Goal: Information Seeking & Learning: Find specific fact

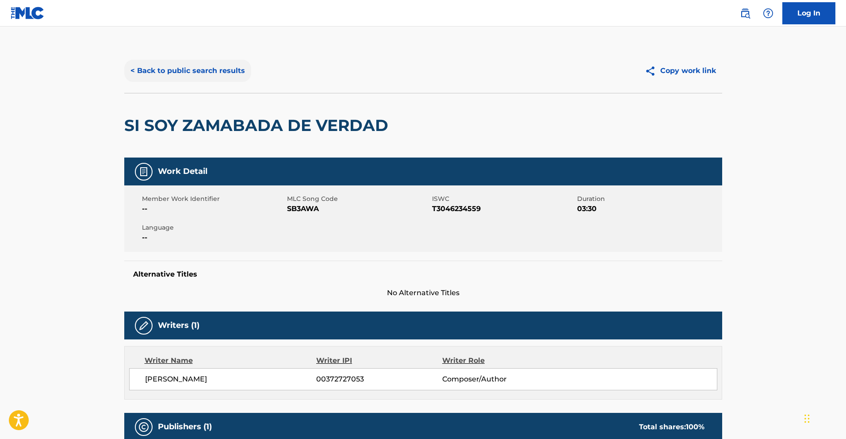
click at [176, 72] on button "< Back to public search results" at bounding box center [187, 71] width 127 height 22
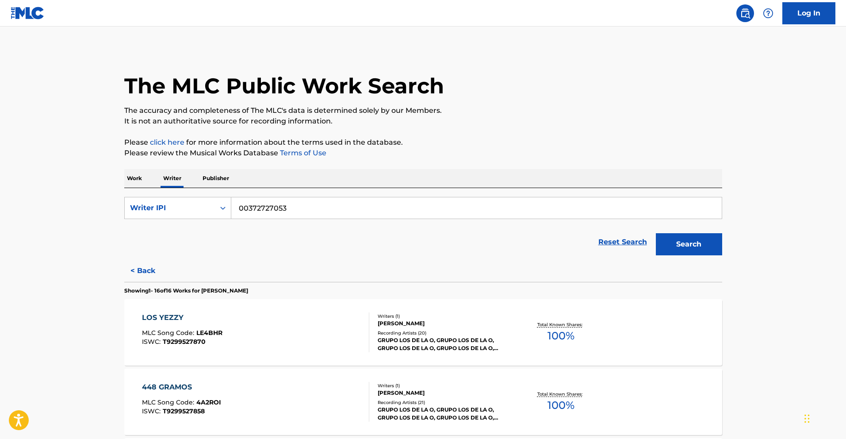
click at [134, 177] on p "Work" at bounding box center [134, 178] width 20 height 19
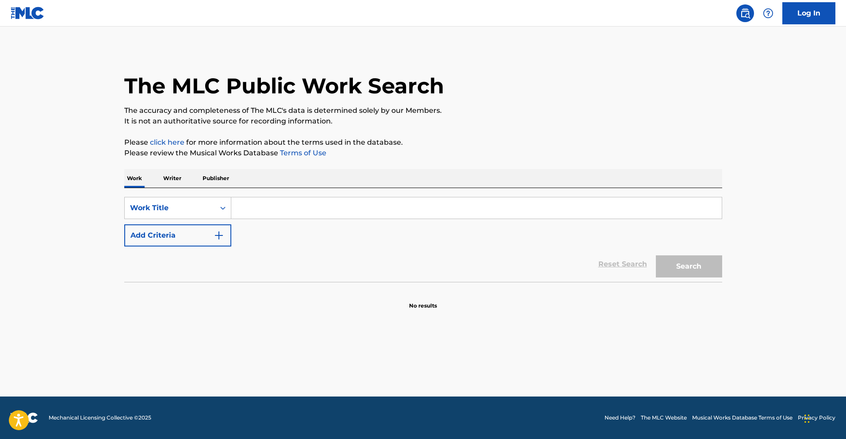
click at [324, 213] on input "Search Form" at bounding box center [476, 207] width 490 height 21
click at [327, 206] on input "Search Form" at bounding box center [476, 207] width 490 height 21
paste input "PURO ROJO (EN VIVO)"
type input "PURO ROJO (EN VIVO)"
click at [718, 270] on button "Search" at bounding box center [689, 266] width 66 height 22
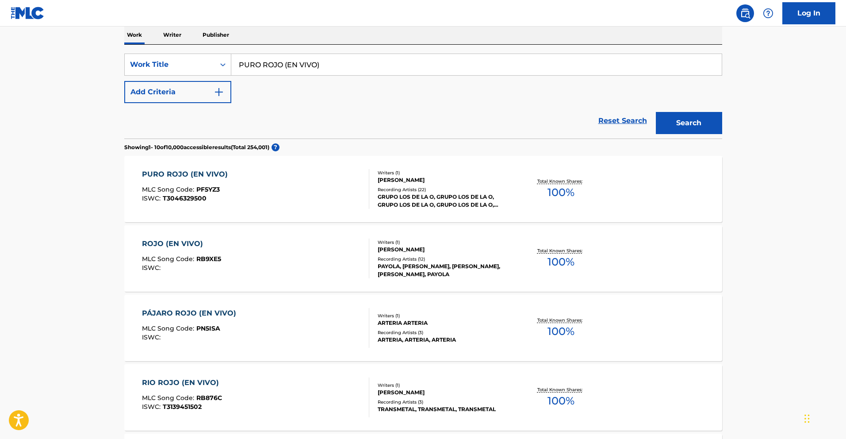
scroll to position [145, 0]
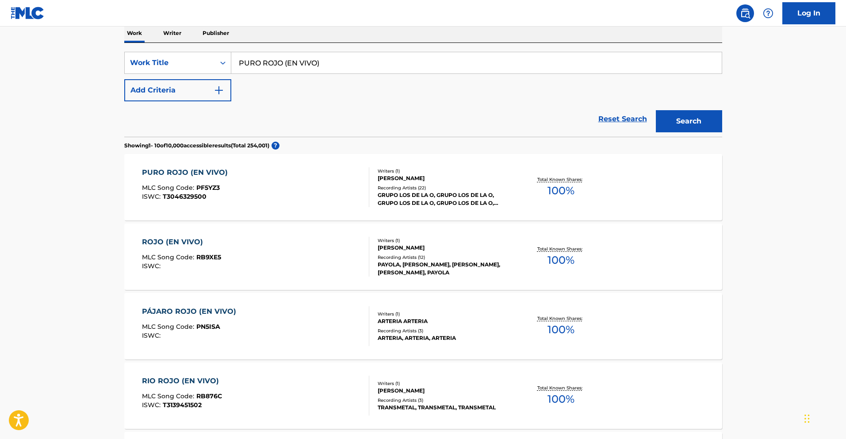
click at [201, 172] on div "PURO ROJO (EN VIVO)" at bounding box center [187, 172] width 90 height 11
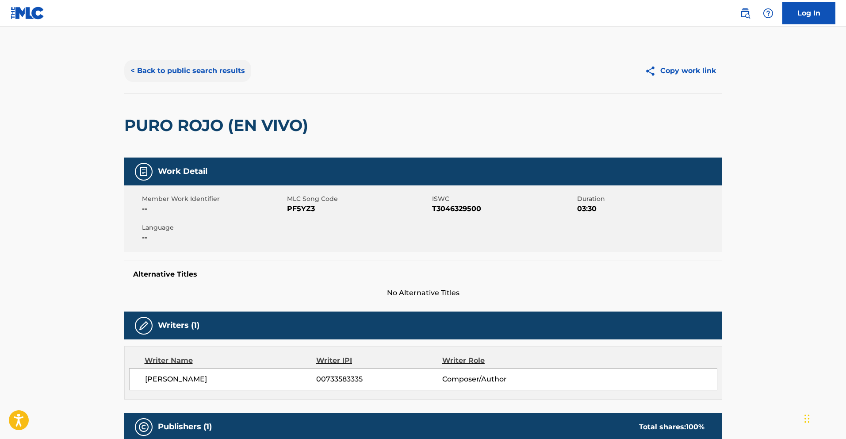
click at [188, 73] on button "< Back to public search results" at bounding box center [187, 71] width 127 height 22
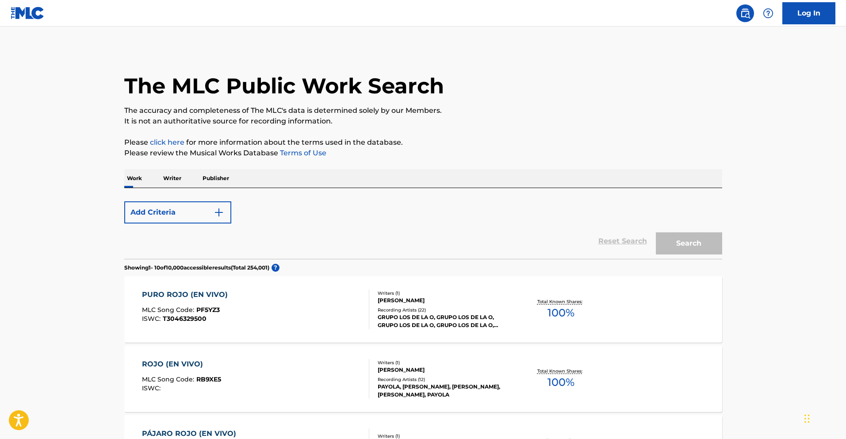
scroll to position [145, 0]
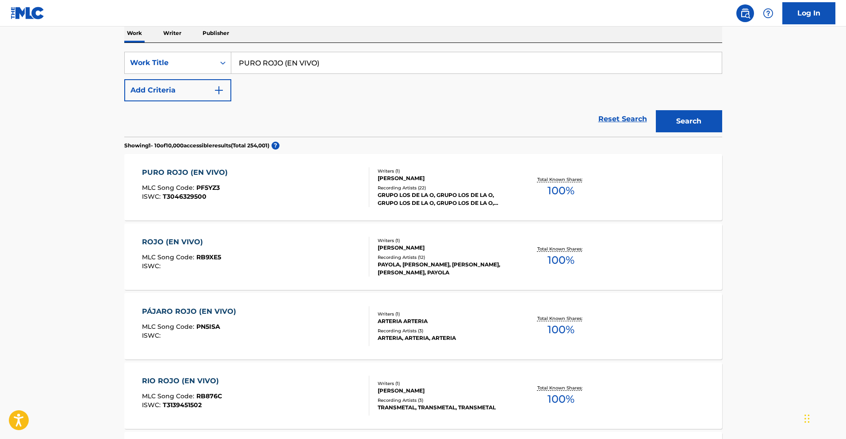
click at [330, 66] on input "PURO ROJO (EN VIVO)" at bounding box center [476, 62] width 490 height 21
drag, startPoint x: 332, startPoint y: 65, endPoint x: 184, endPoint y: 56, distance: 147.5
click at [190, 55] on div "SearchWithCriteria013e72cf-d724-4bd8-841a-7961c132e85d Work Title PURO ROJO (EN…" at bounding box center [423, 63] width 598 height 22
paste input "REVELACIONES DE UN CHOLO (EXPLICIT"
click at [691, 117] on button "Search" at bounding box center [689, 121] width 66 height 22
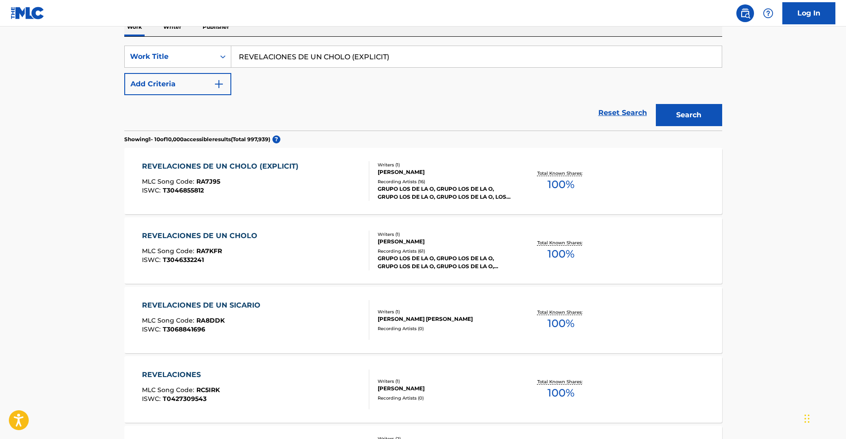
scroll to position [151, 0]
drag, startPoint x: 402, startPoint y: 59, endPoint x: 199, endPoint y: 55, distance: 203.4
click at [199, 55] on div "SearchWithCriteria013e72cf-d724-4bd8-841a-7961c132e85d Work Title REVELACIONES …" at bounding box center [423, 57] width 598 height 22
paste input "MI CLAVE [PERSON_NAME] (EN VIVO"
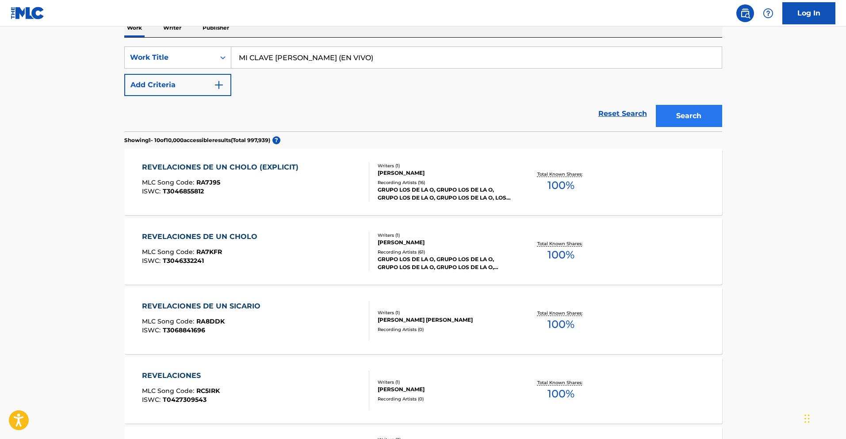
type input "MI CLAVE [PERSON_NAME] (EN VIVO)"
click at [688, 125] on button "Search" at bounding box center [689, 116] width 66 height 22
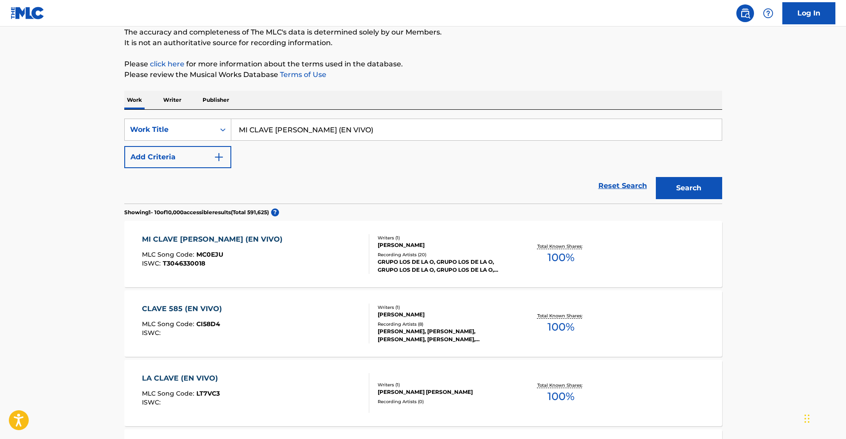
scroll to position [81, 0]
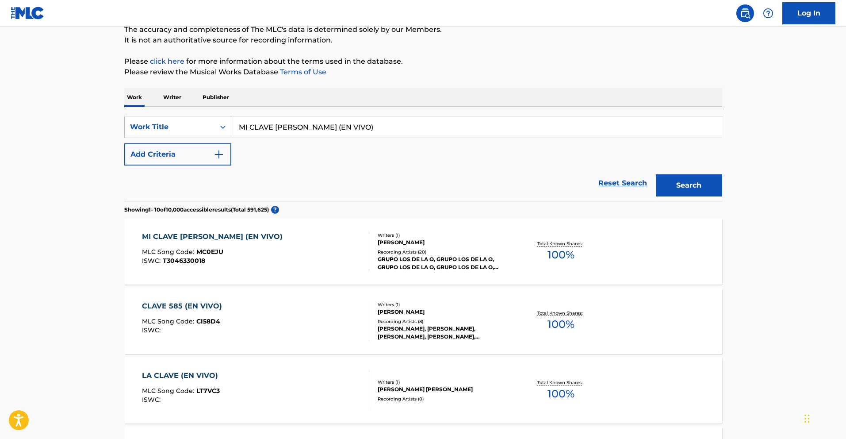
click at [197, 238] on div "MI CLAVE [PERSON_NAME] (EN VIVO)" at bounding box center [214, 236] width 145 height 11
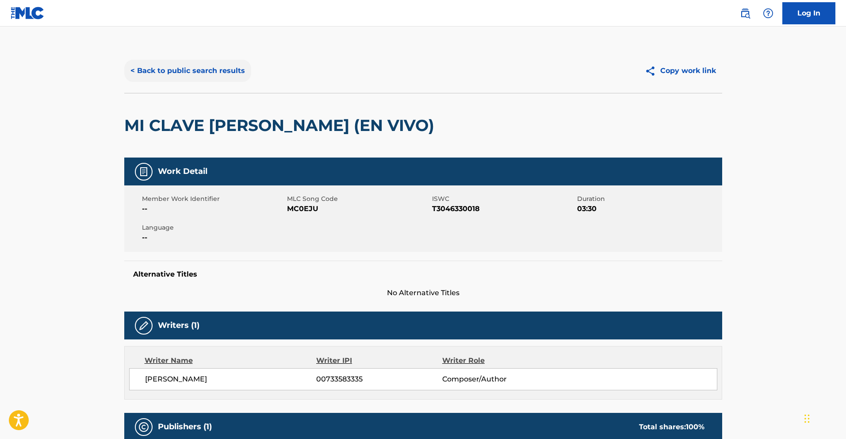
click at [176, 73] on button "< Back to public search results" at bounding box center [187, 71] width 127 height 22
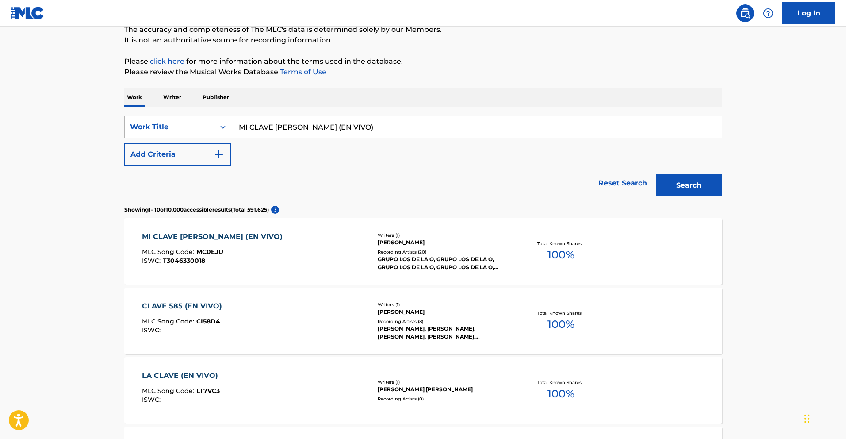
drag, startPoint x: 386, startPoint y: 128, endPoint x: 172, endPoint y: 126, distance: 214.0
click at [171, 126] on div "SearchWithCriteria013e72cf-d724-4bd8-841a-7961c132e85d Work Title MI CLAVE [PER…" at bounding box center [423, 127] width 598 height 22
paste input "FRUTA PROHIBIDA"
type input "FRUTA PROHIBIDA"
click at [666, 179] on button "Search" at bounding box center [689, 185] width 66 height 22
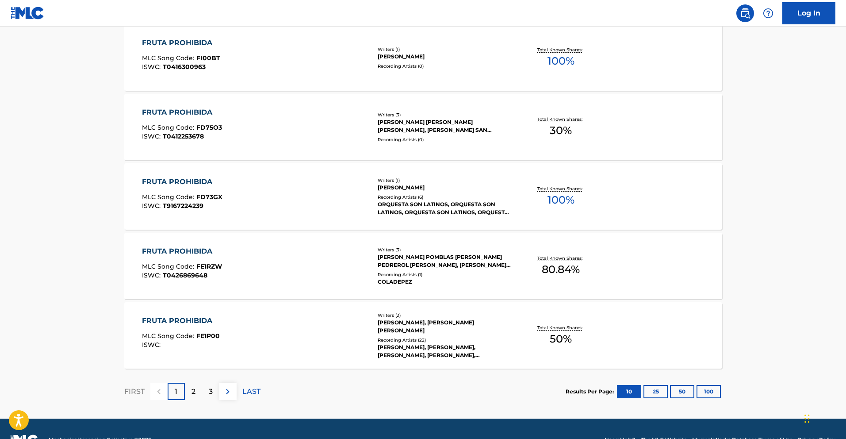
scroll to position [622, 0]
click at [682, 390] on button "50" at bounding box center [682, 390] width 24 height 13
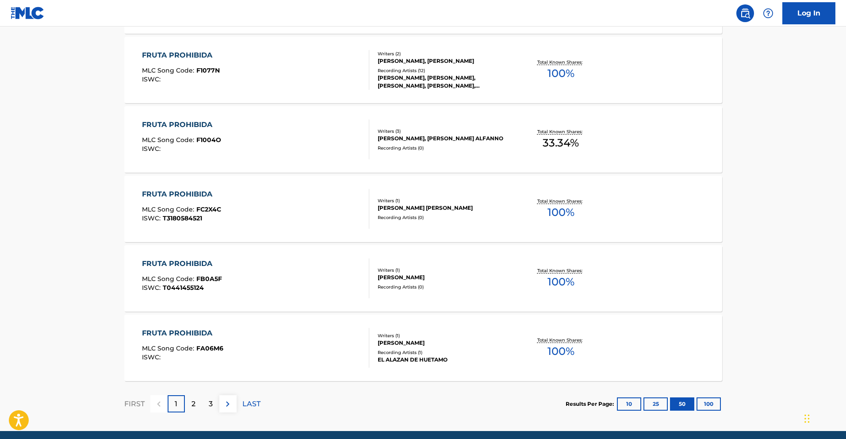
scroll to position [3420, 0]
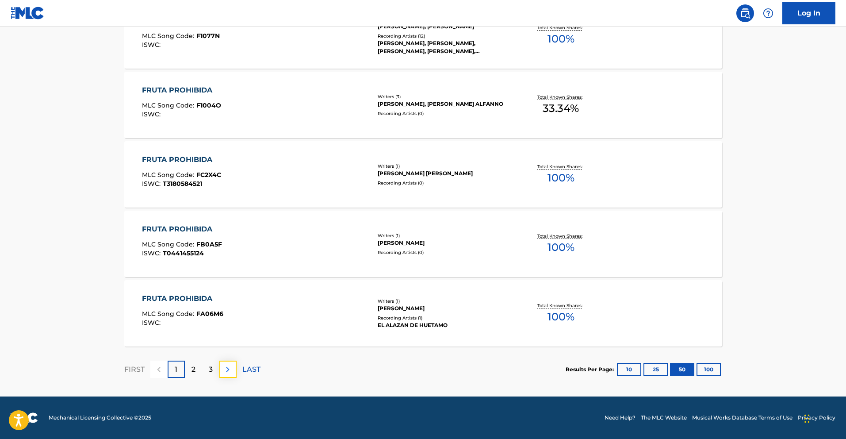
click at [225, 371] on img at bounding box center [227, 369] width 11 height 11
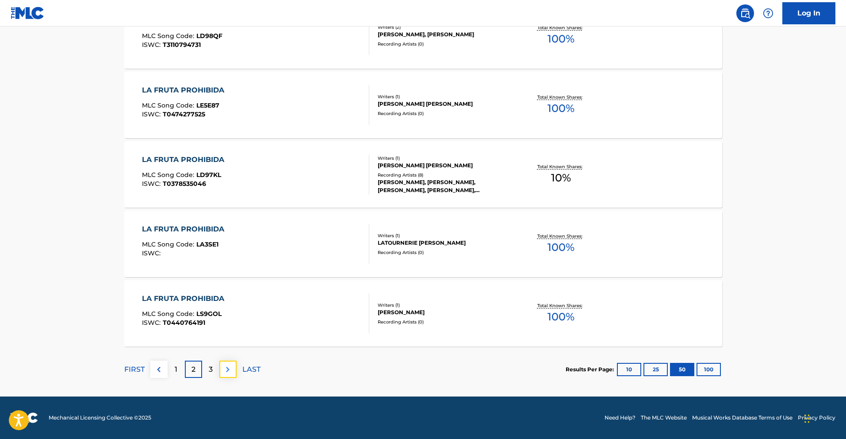
click at [227, 367] on img at bounding box center [227, 369] width 11 height 11
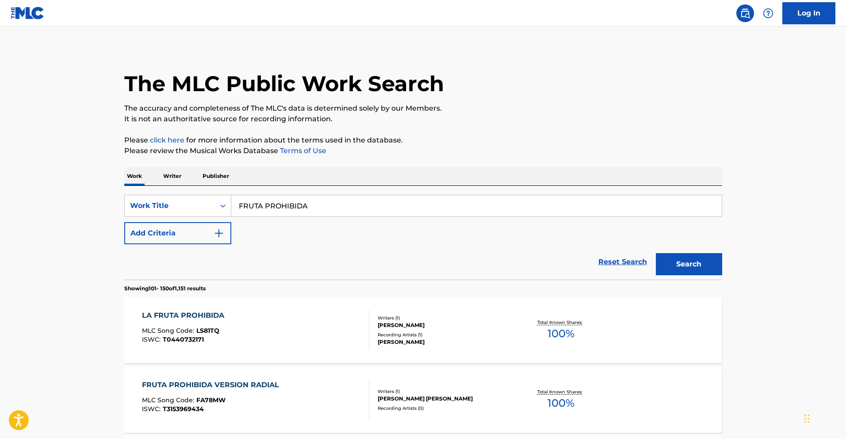
scroll to position [0, 0]
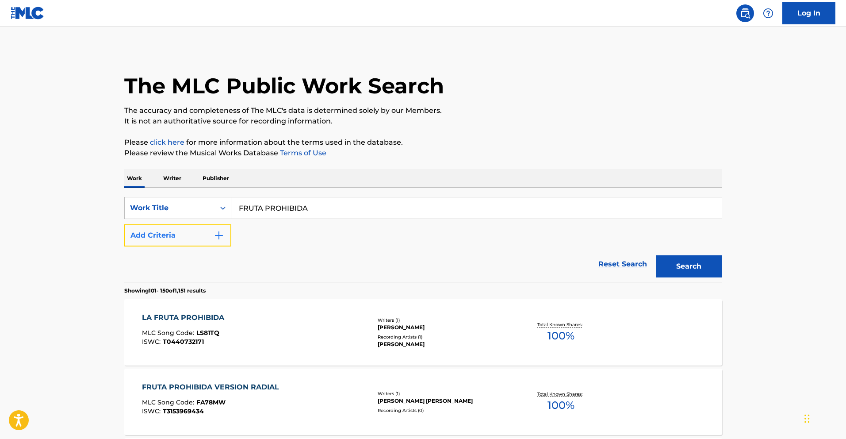
click at [212, 239] on button "Add Criteria" at bounding box center [177, 235] width 107 height 22
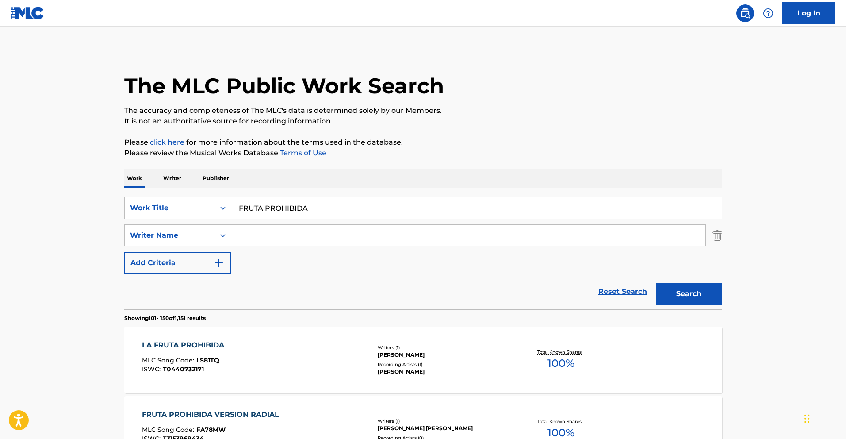
click at [280, 230] on input "Search Form" at bounding box center [468, 235] width 474 height 21
paste input "[PERSON_NAME]"
click at [689, 286] on button "Search" at bounding box center [689, 294] width 66 height 22
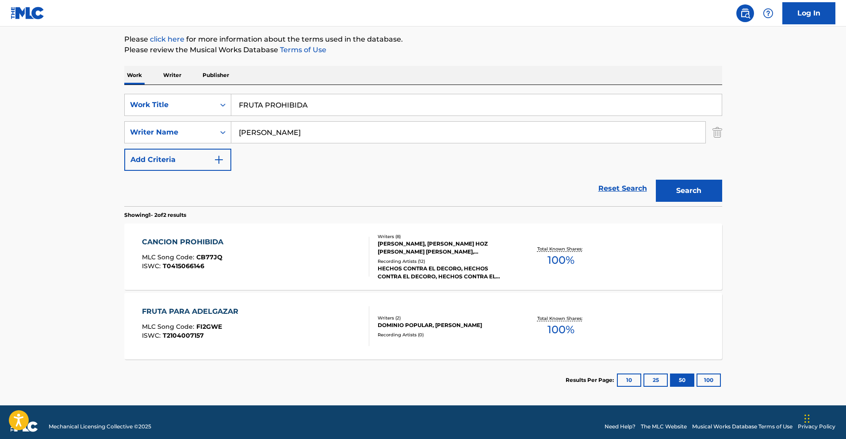
scroll to position [102, 0]
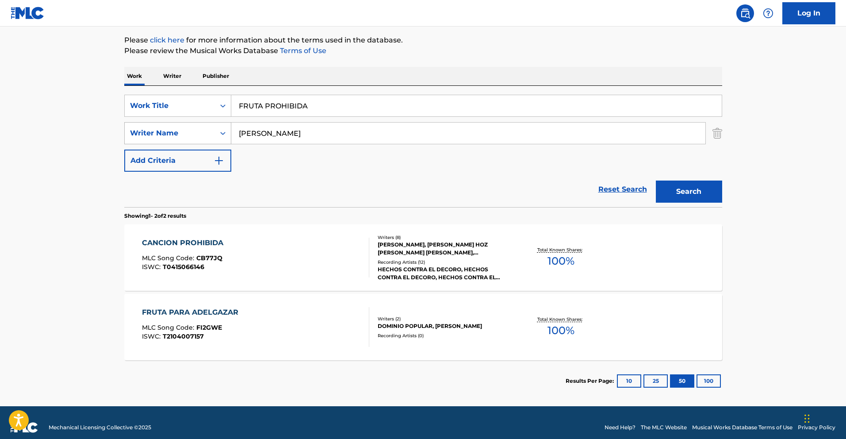
drag, startPoint x: 271, startPoint y: 130, endPoint x: 206, endPoint y: 127, distance: 65.1
click at [206, 127] on div "SearchWithCriteria2567b0bd-f1bf-44f2-bd62-c0bcf601c568 Writer Name [PERSON_NAME]" at bounding box center [423, 133] width 598 height 22
type input "[PERSON_NAME]"
click at [691, 194] on button "Search" at bounding box center [689, 191] width 66 height 22
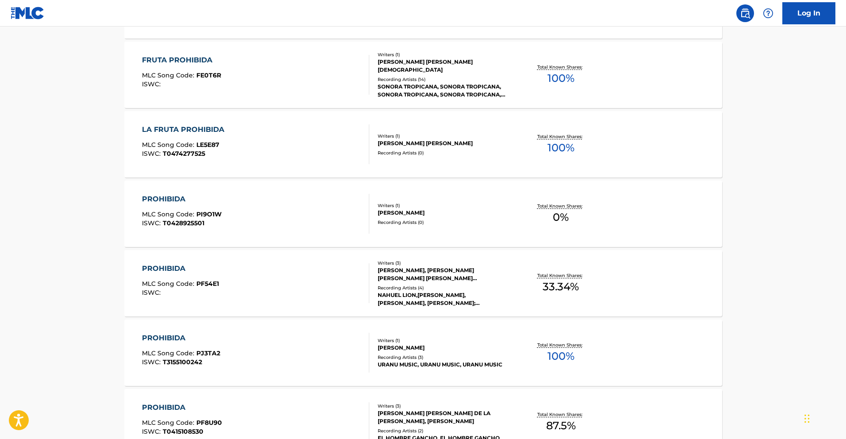
scroll to position [0, 0]
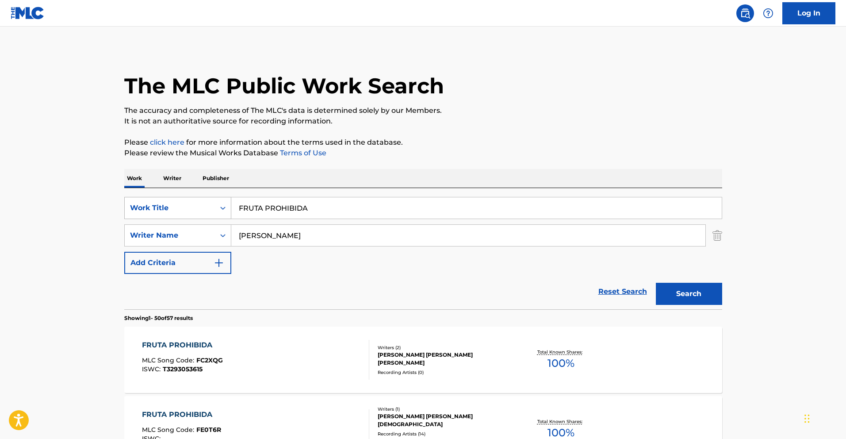
drag, startPoint x: 313, startPoint y: 207, endPoint x: 182, endPoint y: 208, distance: 130.9
click at [182, 208] on div "SearchWithCriteria013e72cf-d724-4bd8-841a-7961c132e85d Work Title FRUTA PROHIBI…" at bounding box center [423, 208] width 598 height 22
paste input "IESTA DE LA MANZAN"
type input "FIESTA DE LA MANZANA"
click at [691, 291] on button "Search" at bounding box center [689, 294] width 66 height 22
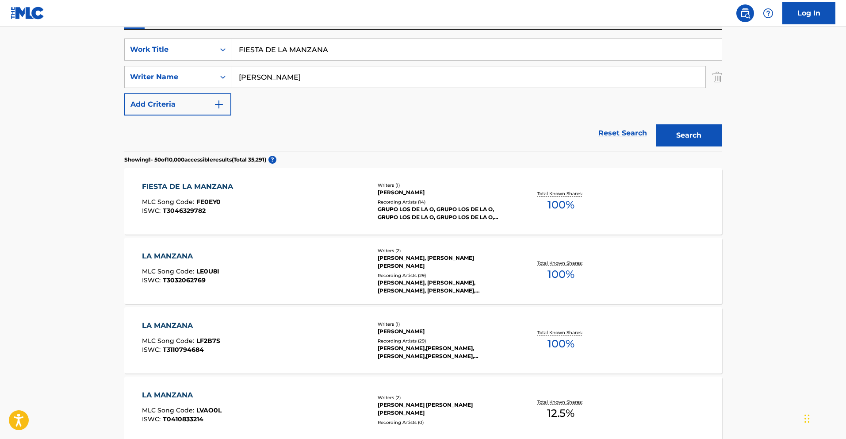
scroll to position [160, 0]
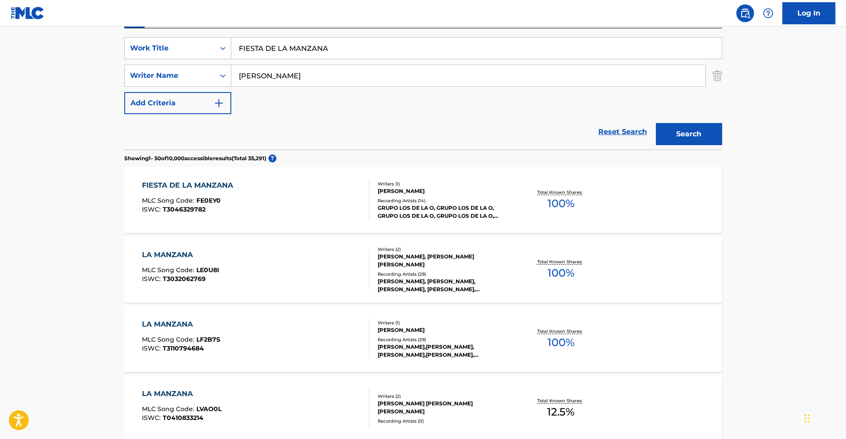
click at [199, 187] on div "FIESTA DE LA MANZANA" at bounding box center [189, 185] width 95 height 11
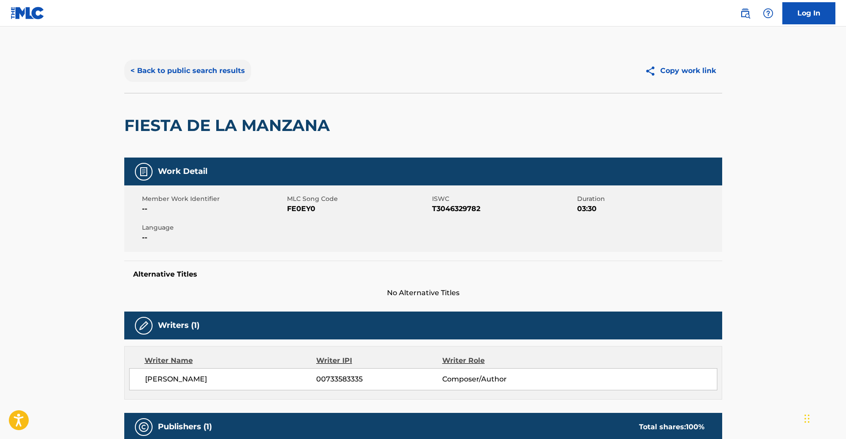
click at [135, 65] on button "< Back to public search results" at bounding box center [187, 71] width 127 height 22
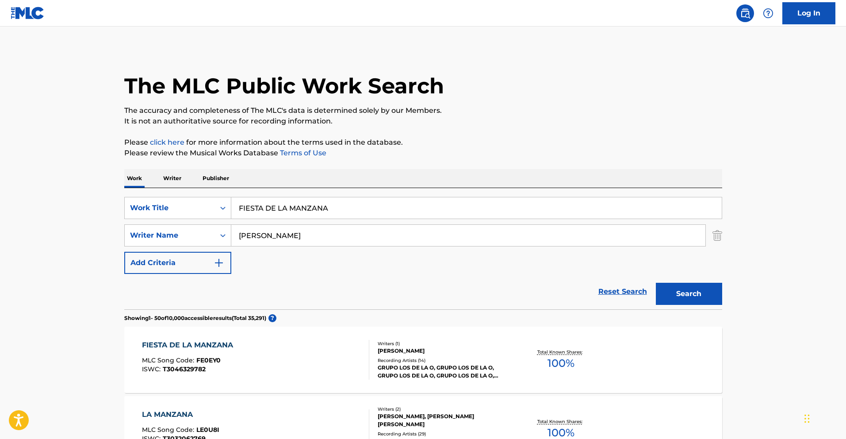
scroll to position [160, 0]
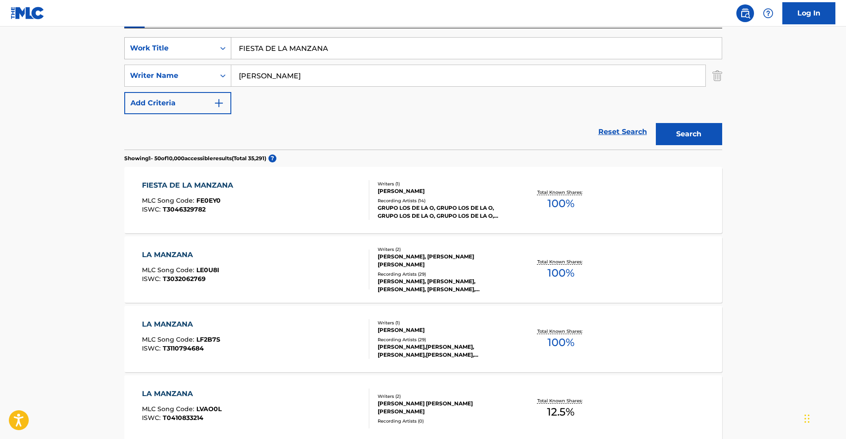
drag, startPoint x: 341, startPoint y: 53, endPoint x: 187, endPoint y: 52, distance: 153.9
click at [187, 52] on div "SearchWithCriteria013e72cf-d724-4bd8-841a-7961c132e85d Work Title FIESTA DE LA …" at bounding box center [423, 48] width 598 height 22
paste input "EL TORTAS"
type input "EL TORTAS"
click at [691, 134] on button "Search" at bounding box center [689, 134] width 66 height 22
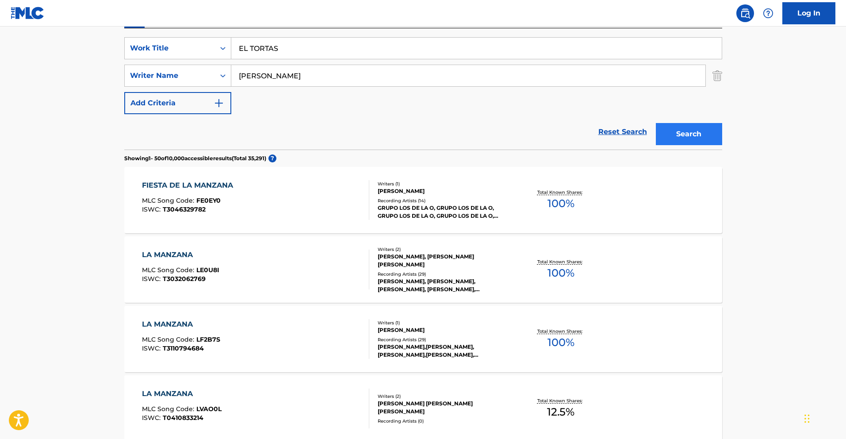
scroll to position [0, 0]
